Goal: Task Accomplishment & Management: Use online tool/utility

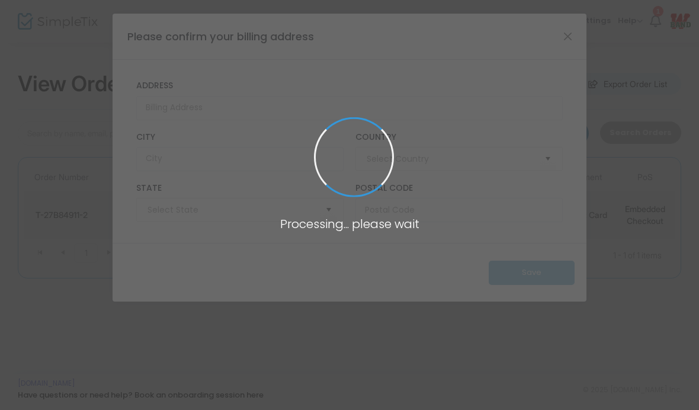
type input "United States"
type input "Texas"
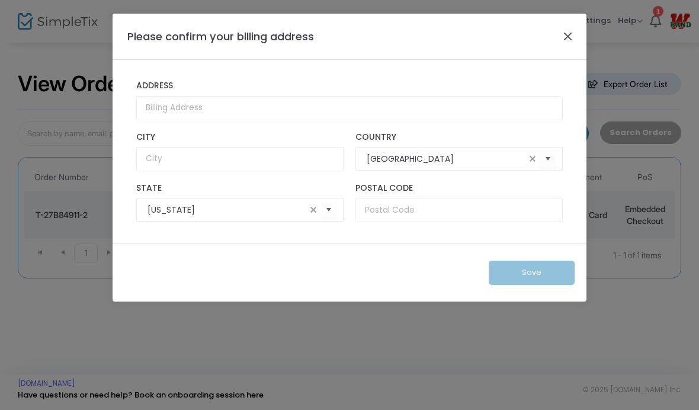
click at [563, 44] on button "Close" at bounding box center [567, 35] width 15 height 15
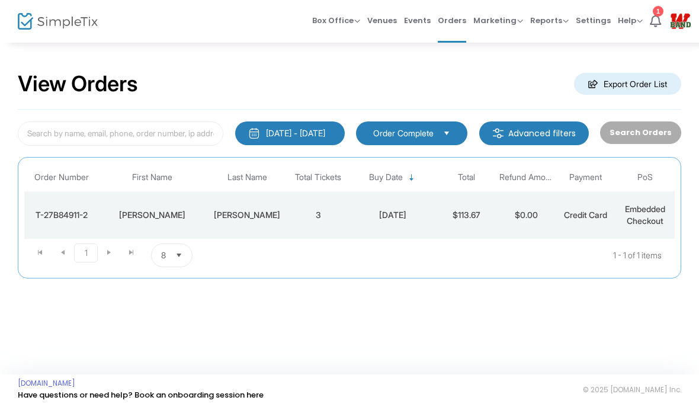
click at [302, 134] on div "[DATE] - [DATE]" at bounding box center [295, 133] width 59 height 12
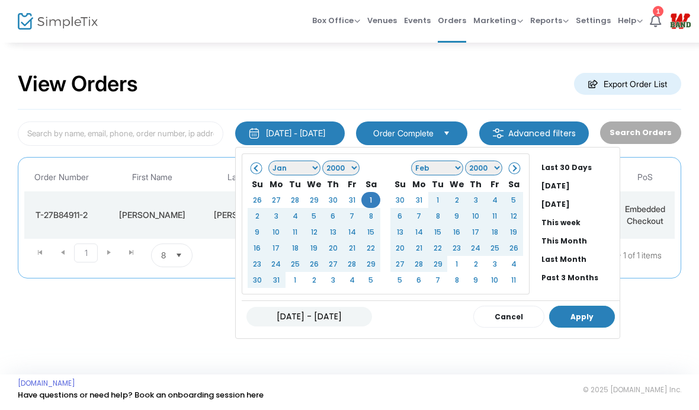
click at [569, 316] on button "Apply" at bounding box center [582, 316] width 66 height 22
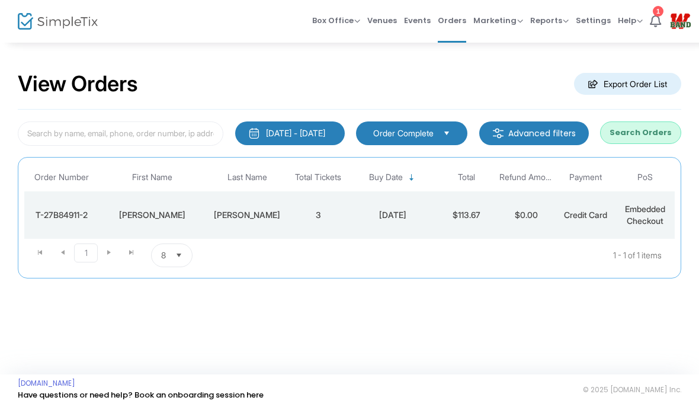
click at [653, 134] on button "Search Orders" at bounding box center [640, 132] width 81 height 22
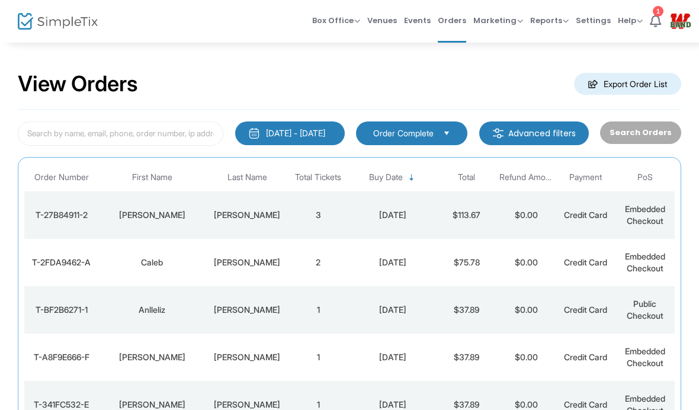
click at [622, 89] on m-button "Export Order List" at bounding box center [627, 84] width 107 height 22
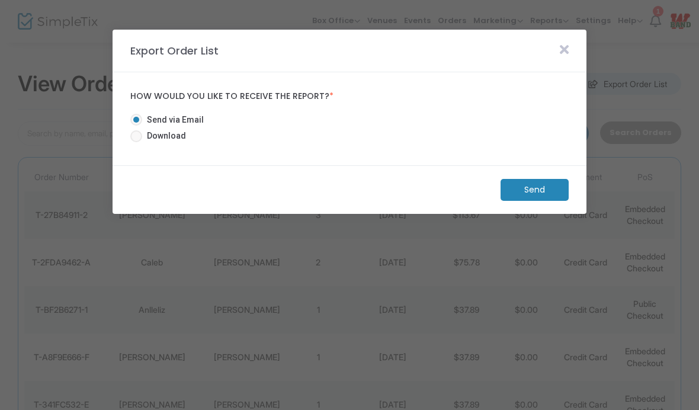
click at [128, 134] on div "Download" at bounding box center [130, 138] width 12 height 17
click at [141, 139] on span at bounding box center [136, 136] width 12 height 12
click at [136, 142] on input "Download" at bounding box center [136, 142] width 1 height 1
radio input "true"
click at [533, 189] on m-button "Download" at bounding box center [524, 190] width 88 height 22
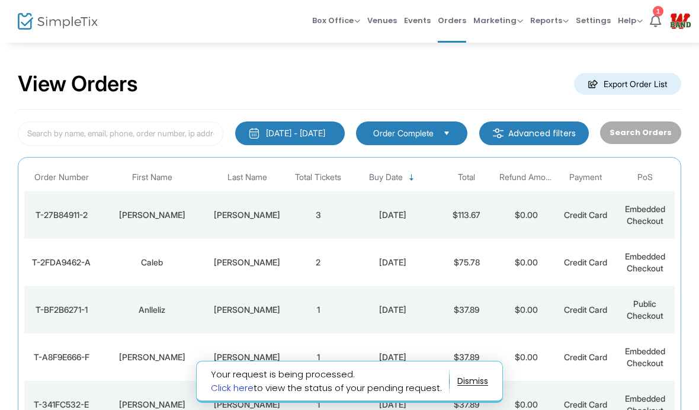
click at [236, 391] on link "Click here" at bounding box center [232, 387] width 43 height 12
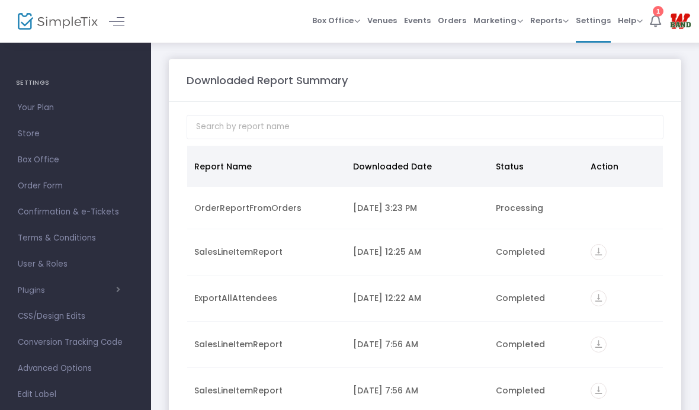
click at [657, 20] on icon at bounding box center [654, 20] width 11 height 13
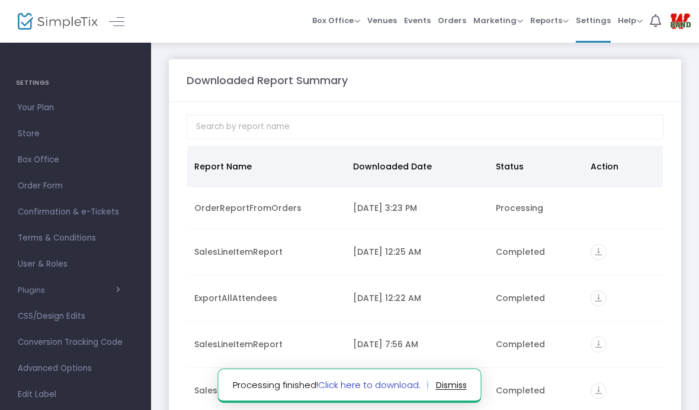
click at [376, 382] on link "Click here to download." at bounding box center [369, 384] width 102 height 12
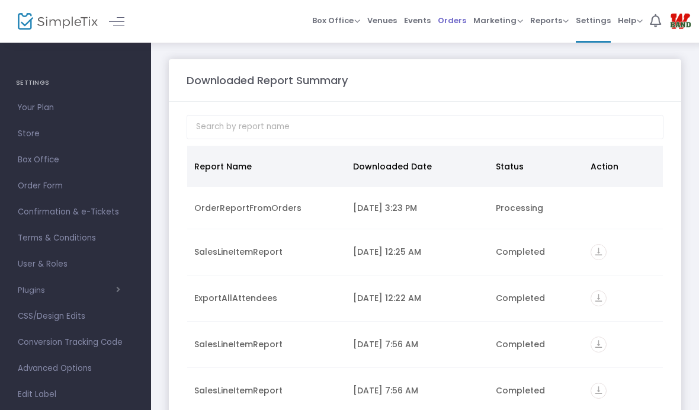
click at [458, 21] on span "Orders" at bounding box center [451, 20] width 28 height 30
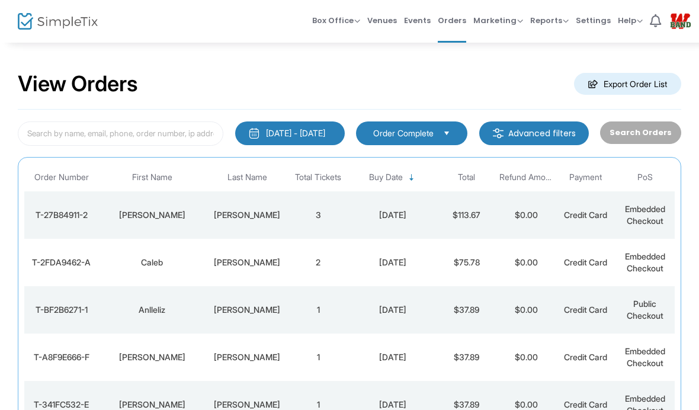
click at [269, 135] on div "[DATE] - [DATE]" at bounding box center [295, 133] width 59 height 12
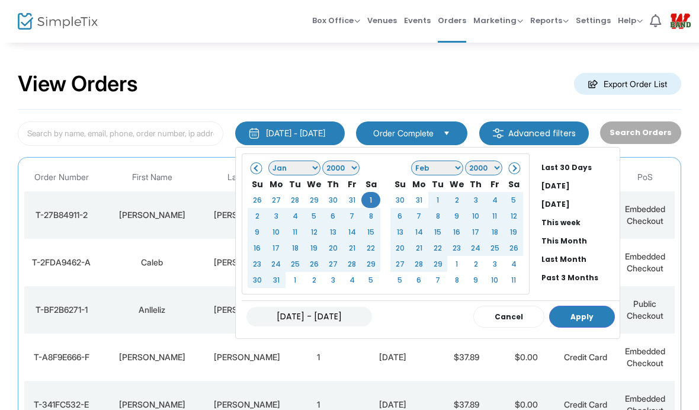
click at [340, 163] on select "1925 1926 1927 1928 1929 1930 1931 1932 1933 1934 1935 1936 1937 1938 1939 1940…" at bounding box center [340, 167] width 37 height 15
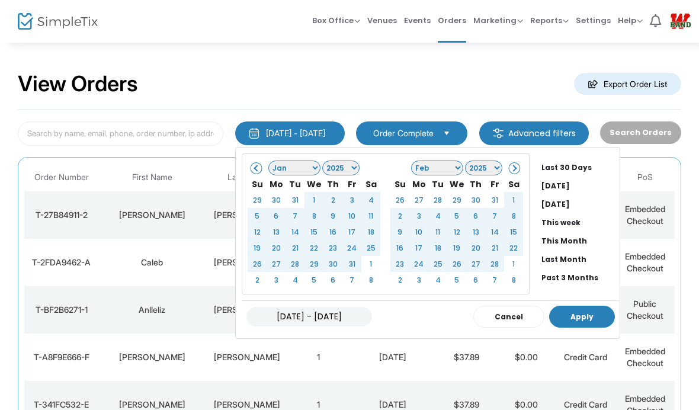
click at [565, 316] on button "Apply" at bounding box center [582, 316] width 66 height 22
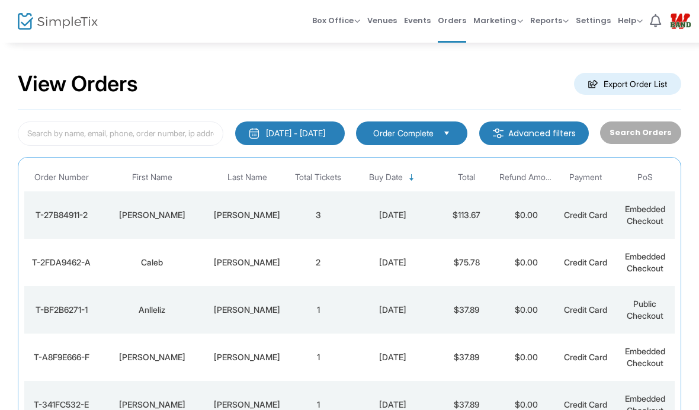
click at [291, 133] on div "[DATE] - [DATE]" at bounding box center [295, 133] width 59 height 12
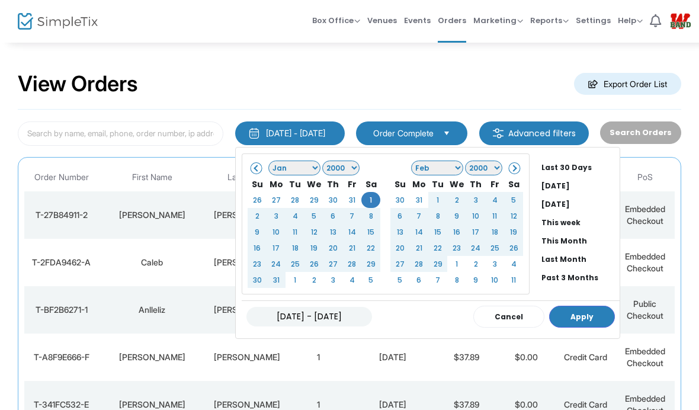
click at [333, 165] on select "1925 1926 1927 1928 1929 1930 1931 1932 1933 1934 1935 1936 1937 1938 1939 1940…" at bounding box center [340, 167] width 37 height 15
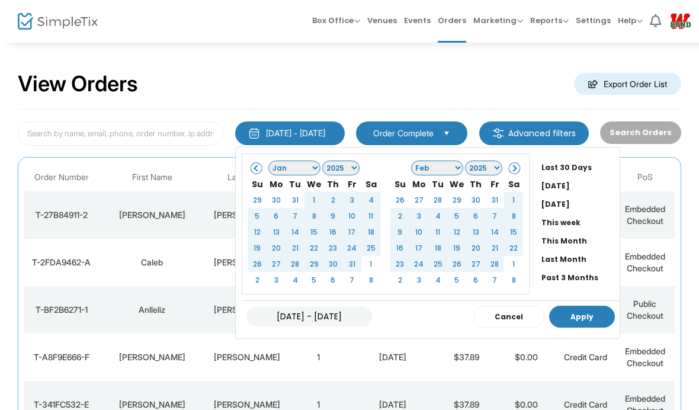
click at [566, 315] on button "Apply" at bounding box center [582, 316] width 66 height 22
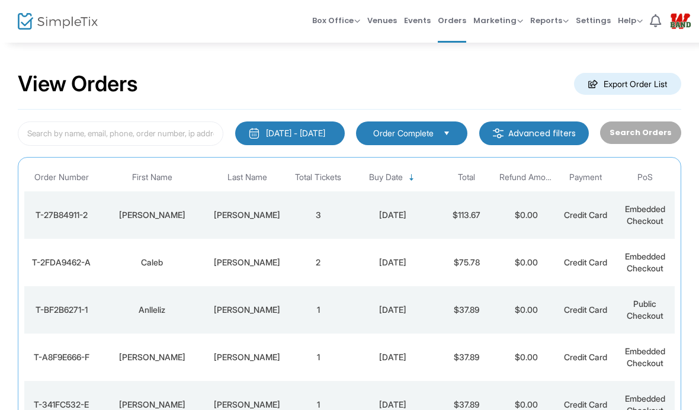
click at [266, 128] on div "[DATE] - [DATE]" at bounding box center [295, 133] width 59 height 12
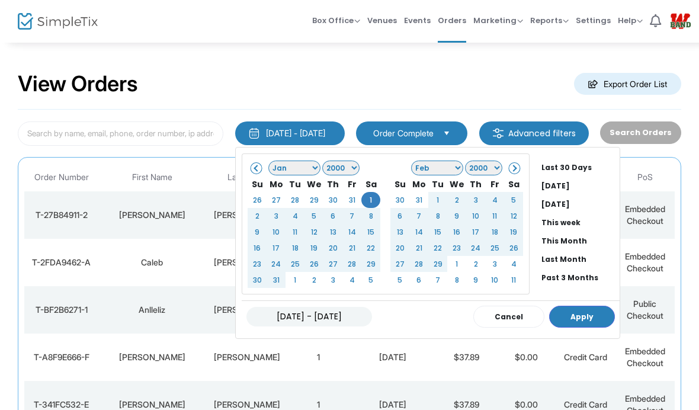
click at [242, 157] on div "Jan Feb Mar Apr May Jun [DATE] Aug Sep Oct Nov [DATE] 1926 1927 1928 1929 1930 …" at bounding box center [314, 223] width 144 height 141
click at [561, 278] on li "Past 3 Months" at bounding box center [577, 277] width 83 height 18
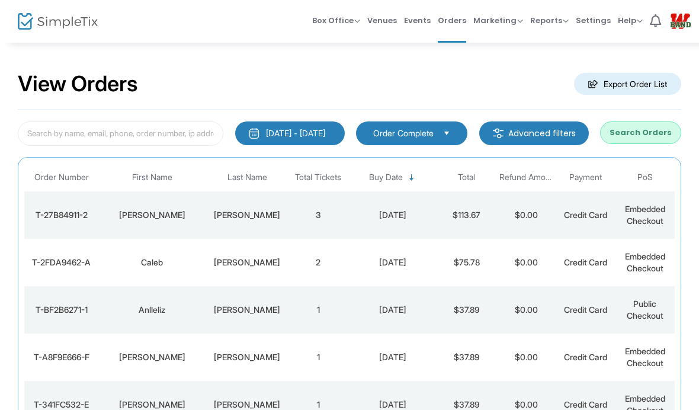
click at [643, 131] on button "Search Orders" at bounding box center [640, 132] width 81 height 22
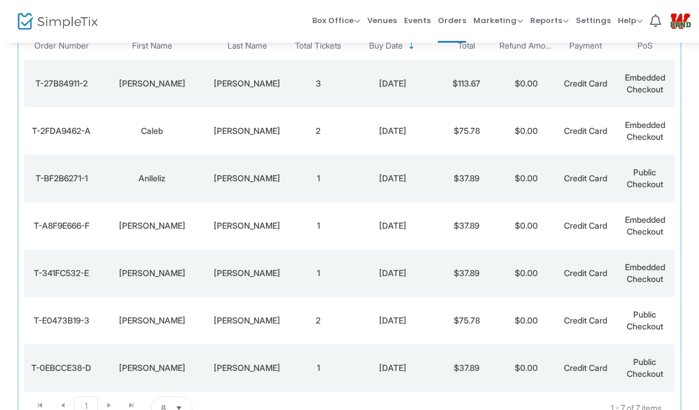
scroll to position [133, 0]
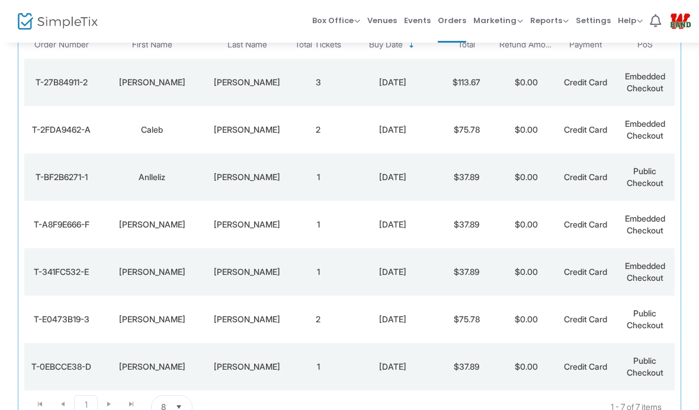
click at [183, 409] on span "Select" at bounding box center [179, 407] width 20 height 20
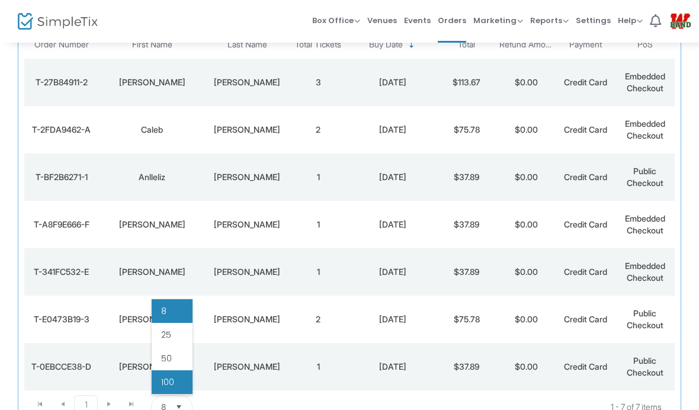
click at [176, 379] on li "100" at bounding box center [172, 382] width 41 height 24
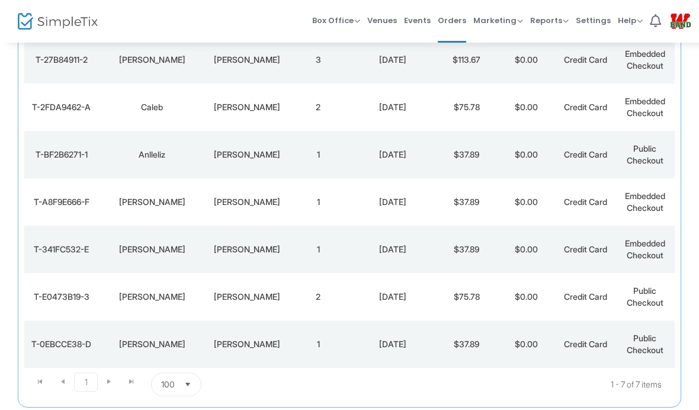
scroll to position [156, 0]
